Goal: Task Accomplishment & Management: Manage account settings

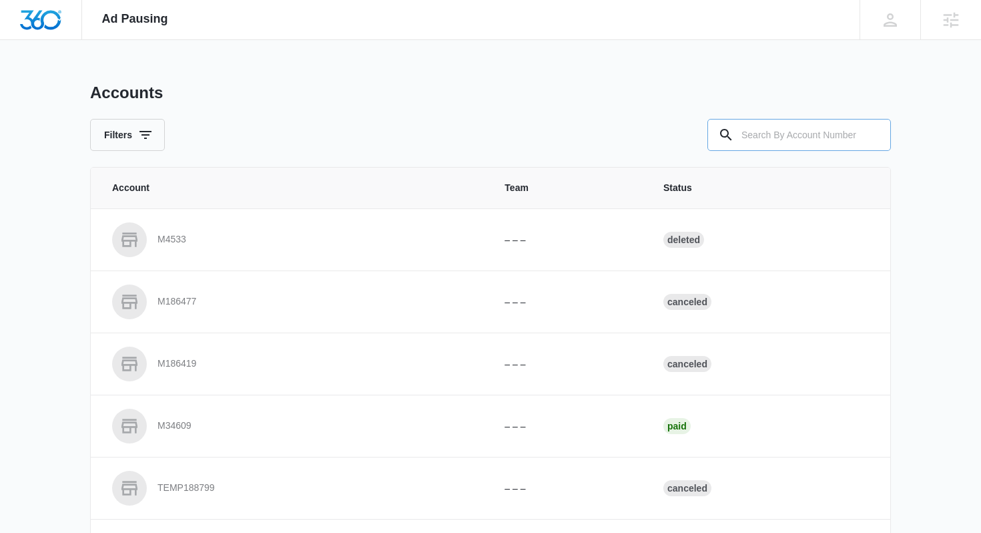
click at [797, 125] on input "text" at bounding box center [800, 135] width 184 height 32
paste input "M329724"
type input "M329724"
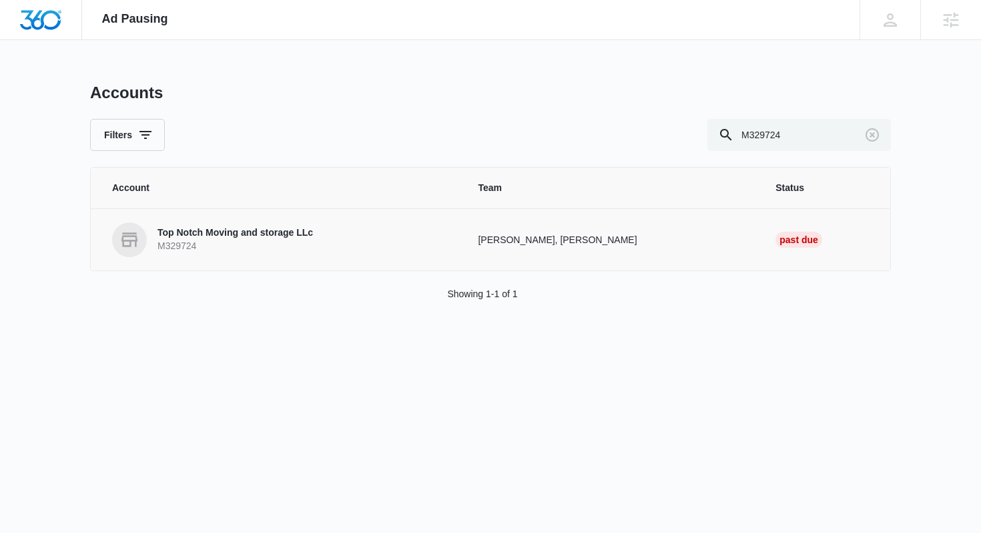
click at [323, 255] on link "Top Notch Moving and storage LLc M329724" at bounding box center [279, 239] width 334 height 35
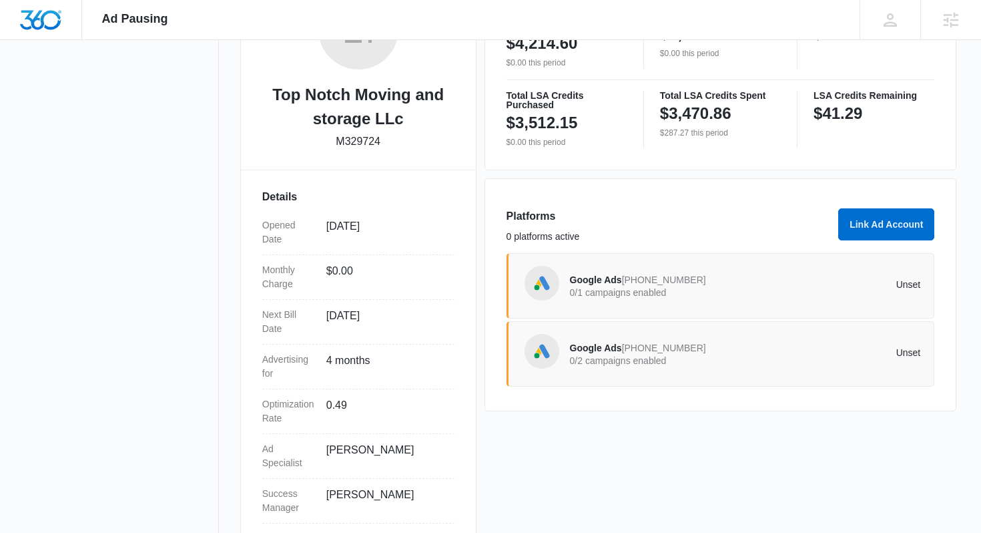
scroll to position [272, 0]
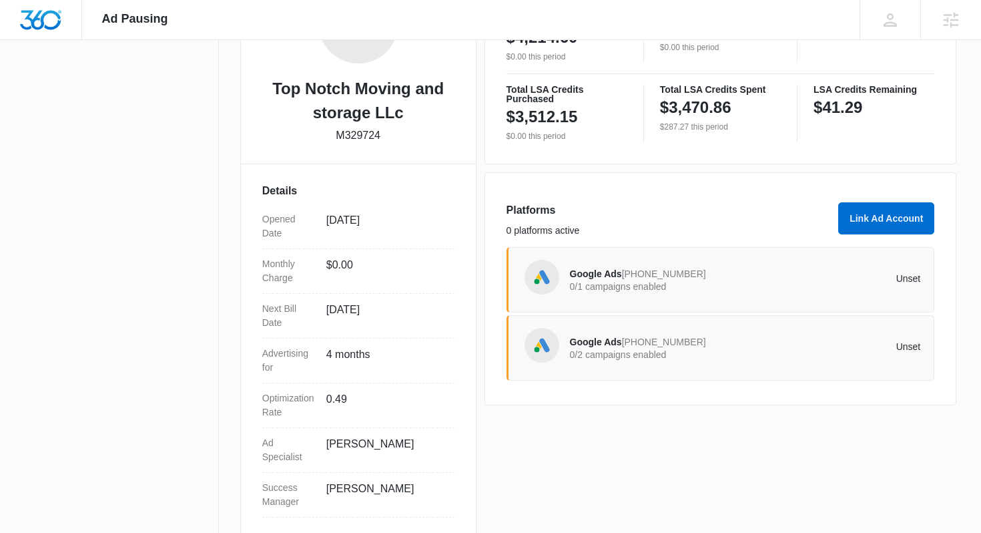
click at [726, 291] on div "Google Ads [PHONE_NUMBER] 0/1 campaigns enabled" at bounding box center [658, 280] width 176 height 28
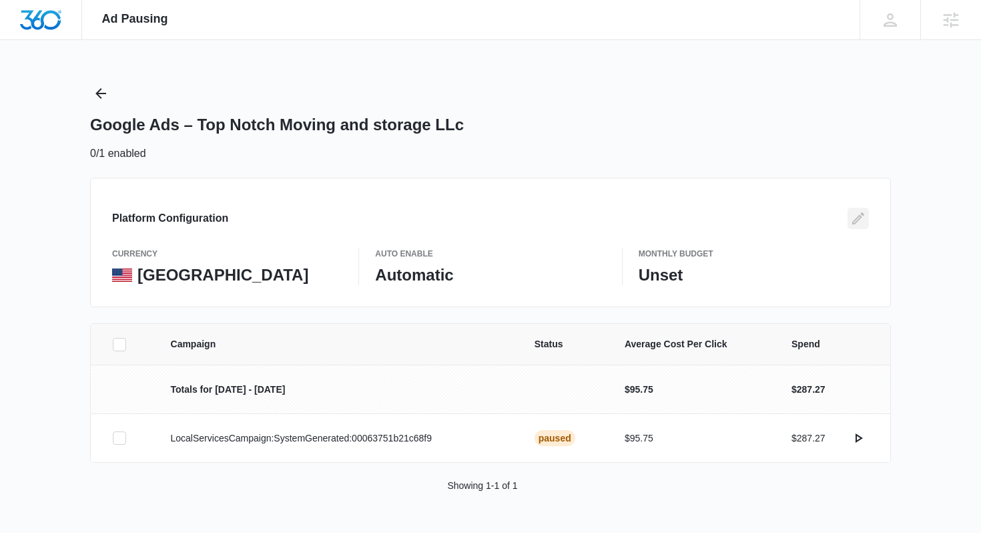
click at [867, 226] on button "Edit" at bounding box center [858, 218] width 21 height 21
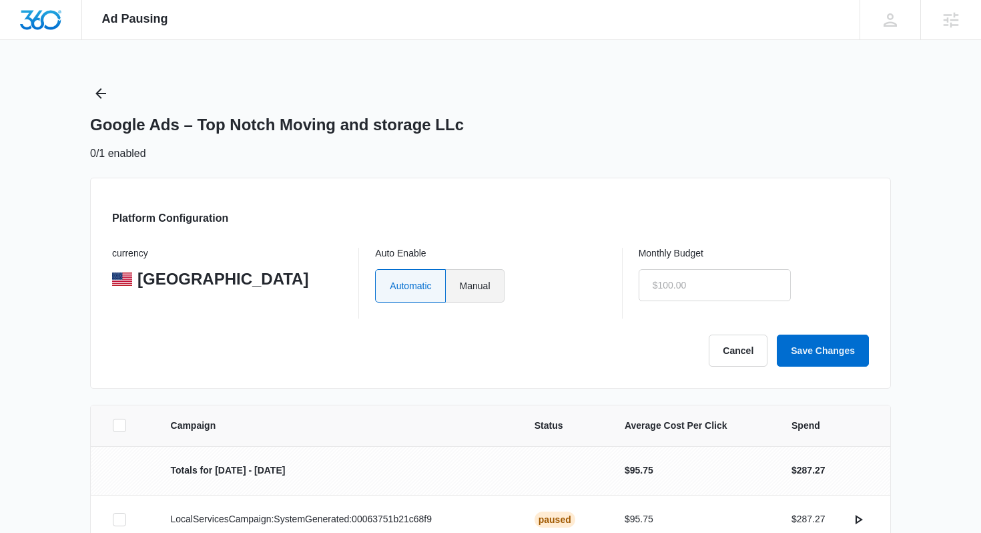
click at [484, 292] on label "Manual" at bounding box center [475, 285] width 59 height 33
click at [460, 286] on input "Manual" at bounding box center [459, 285] width 1 height 1
radio input "true"
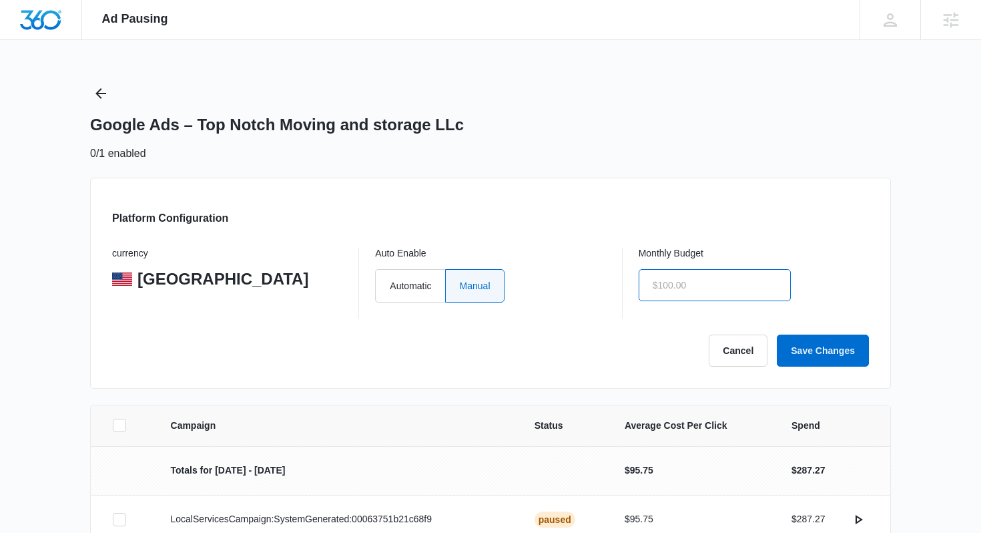
click at [687, 288] on input "text" at bounding box center [715, 285] width 152 height 32
type input "$0.00"
click at [825, 351] on button "Save Changes" at bounding box center [823, 350] width 92 height 32
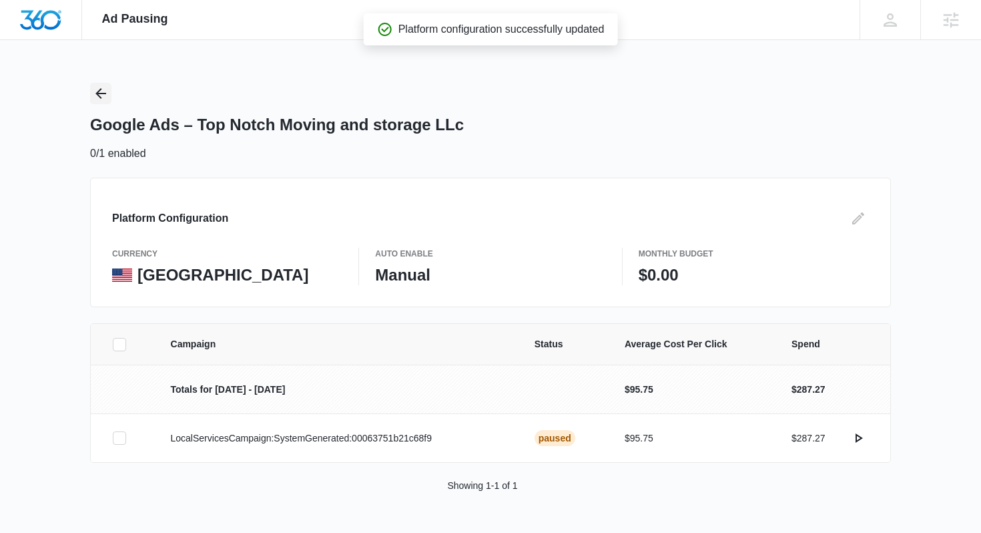
click at [101, 92] on icon "Back" at bounding box center [101, 93] width 16 height 16
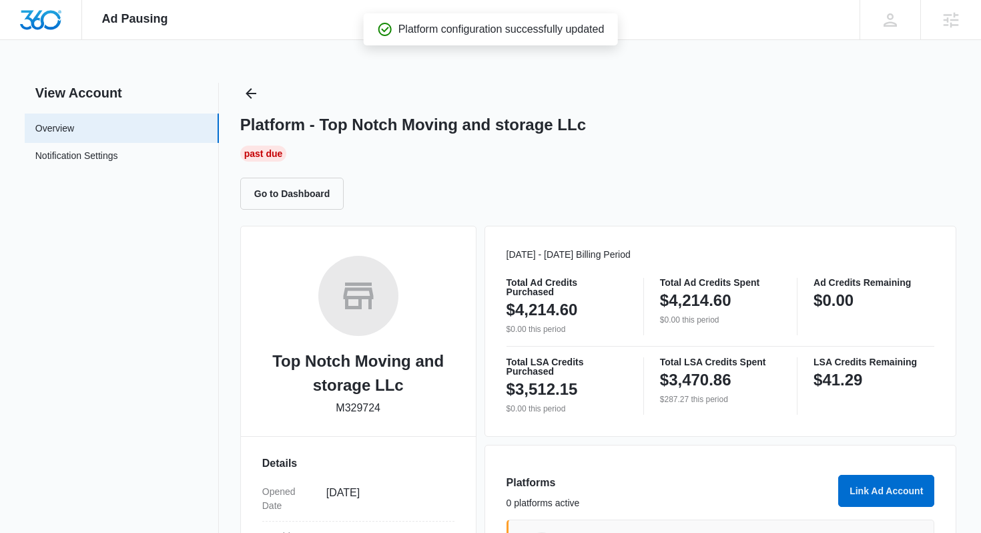
scroll to position [295, 0]
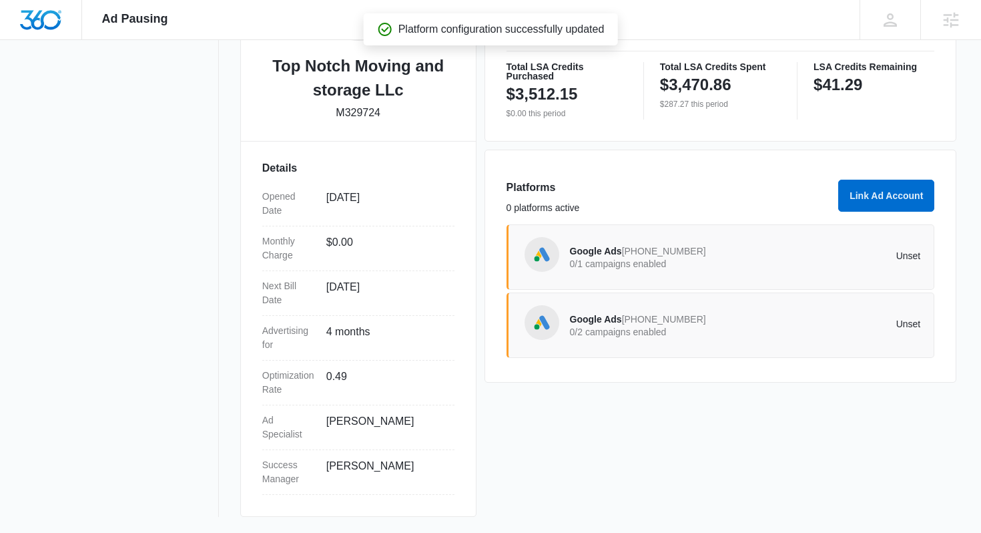
click at [710, 338] on div "Google Ads [PHONE_NUMBER] 0/2 campaigns enabled" at bounding box center [658, 325] width 176 height 28
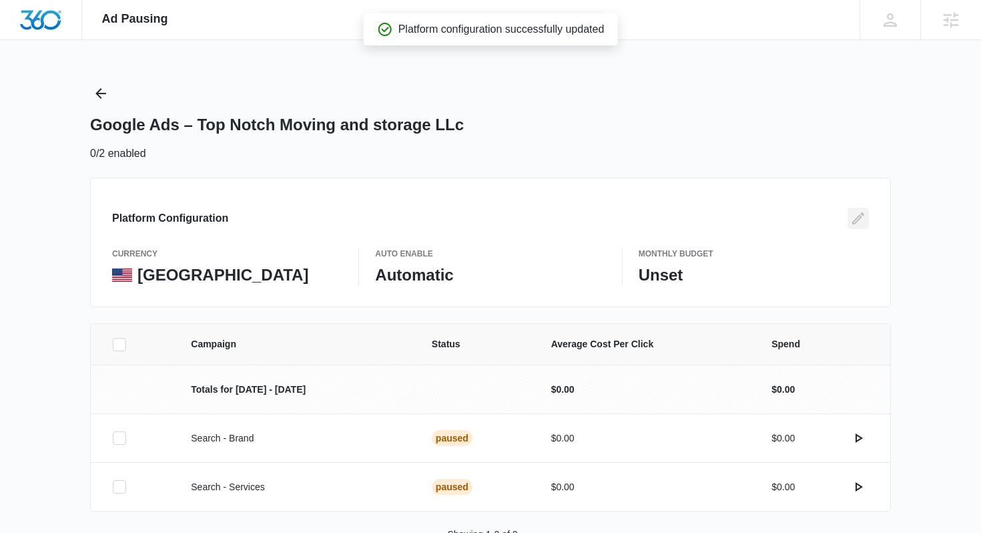
click at [854, 222] on icon "Edit" at bounding box center [858, 218] width 16 height 16
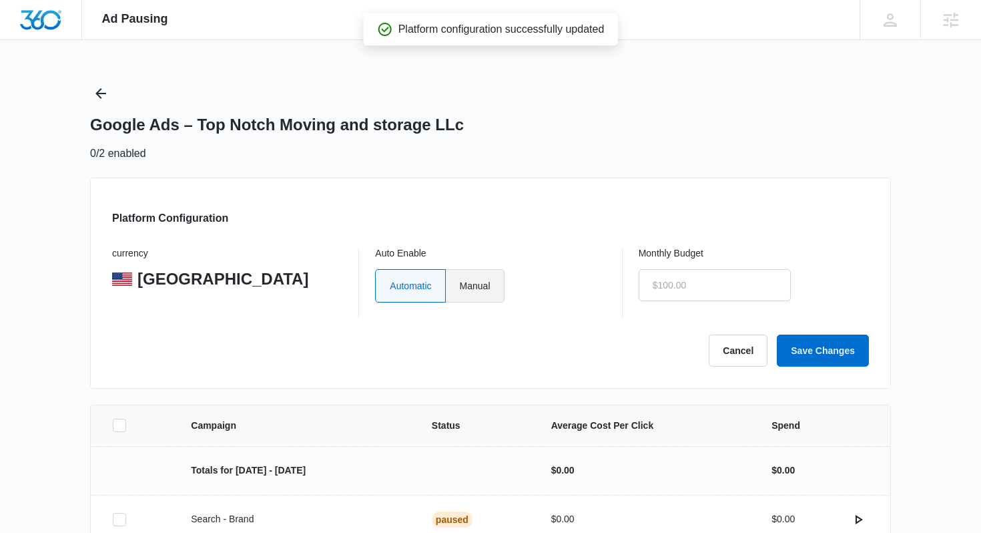
click at [483, 292] on label "Manual" at bounding box center [475, 285] width 59 height 33
click at [460, 286] on input "Manual" at bounding box center [459, 285] width 1 height 1
radio input "true"
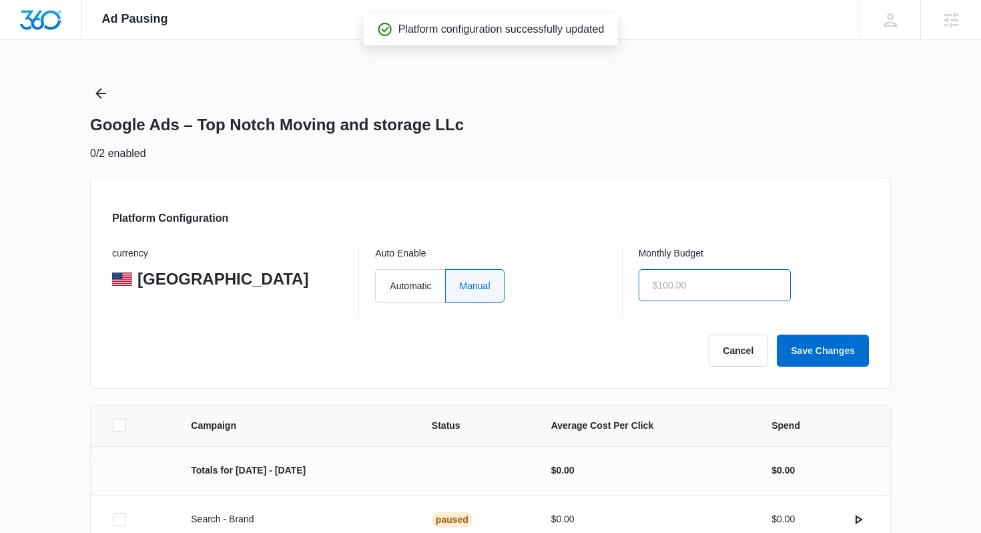
click at [656, 274] on input "text" at bounding box center [715, 285] width 152 height 32
type input "$0.00"
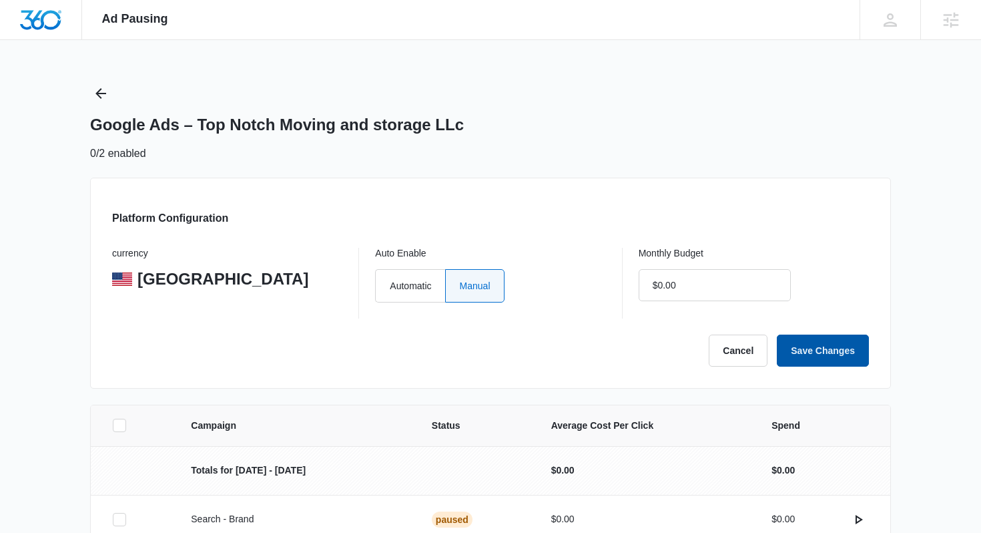
click at [829, 342] on button "Save Changes" at bounding box center [823, 350] width 92 height 32
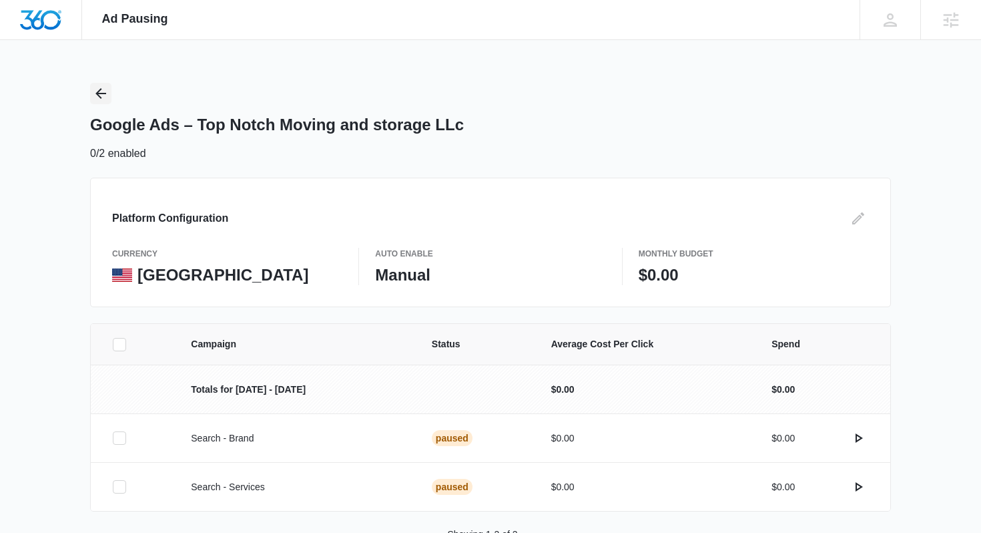
click at [102, 99] on icon "Back" at bounding box center [101, 93] width 16 height 16
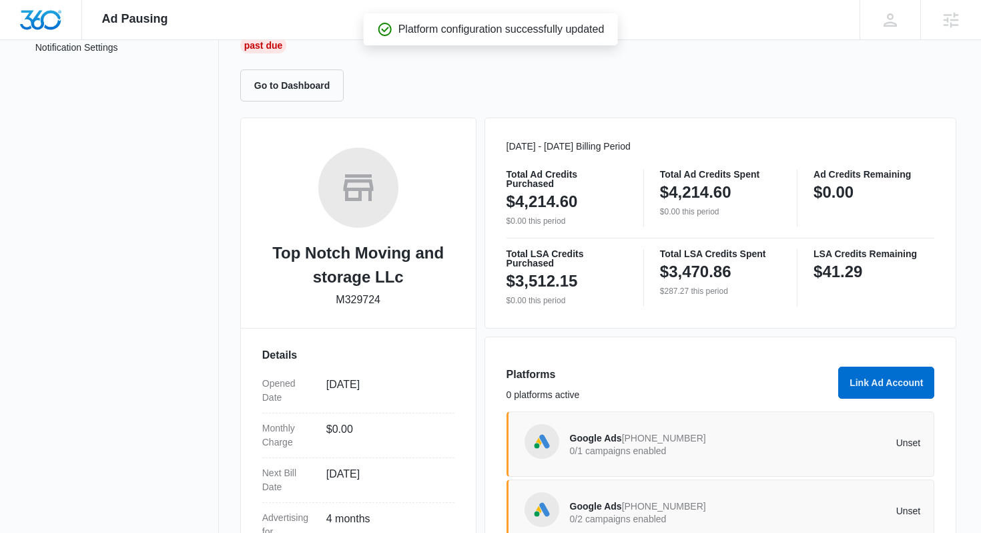
scroll to position [204, 0]
